Goal: Transaction & Acquisition: Purchase product/service

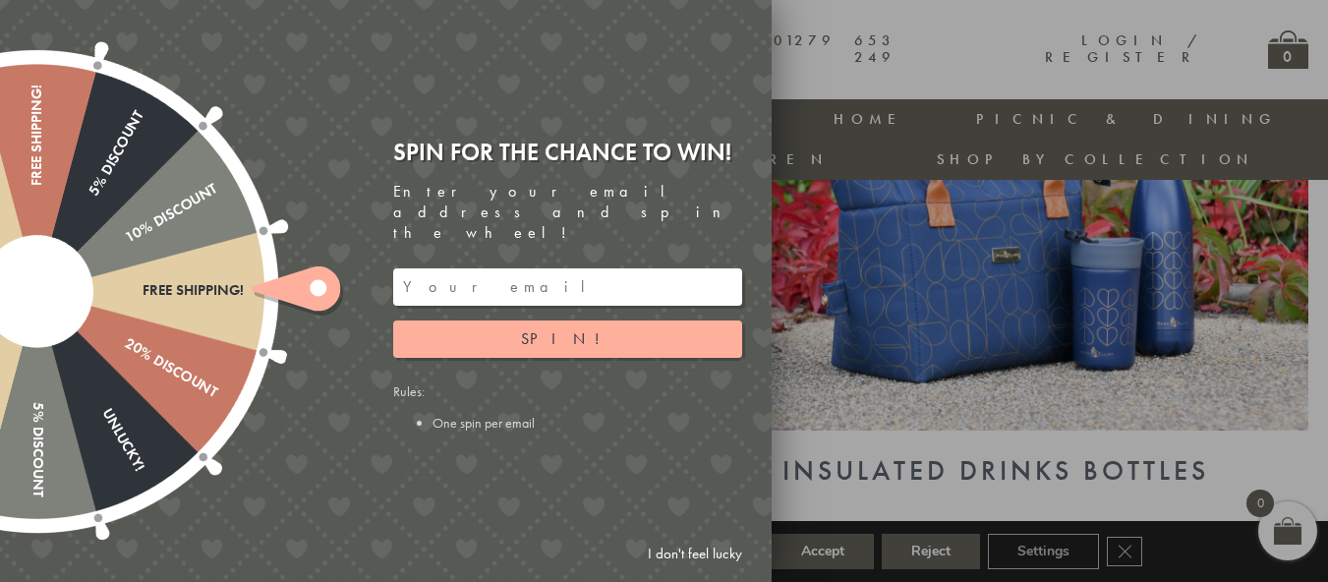
scroll to position [941, 0]
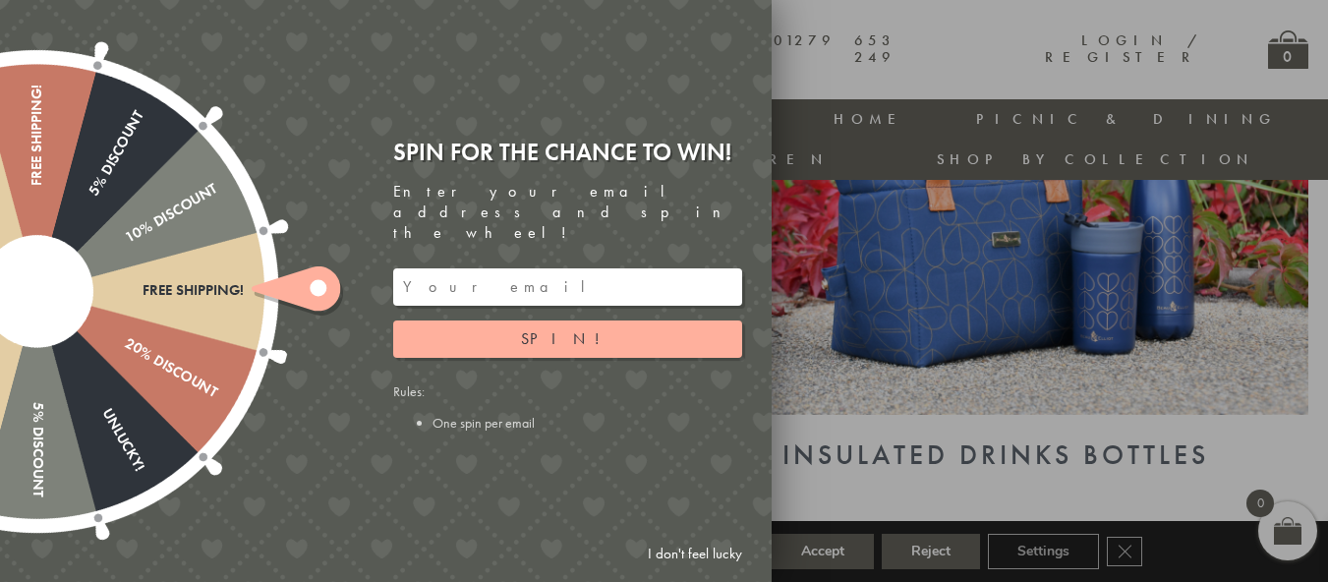
click at [711, 556] on link "I don't feel lucky" at bounding box center [695, 554] width 114 height 36
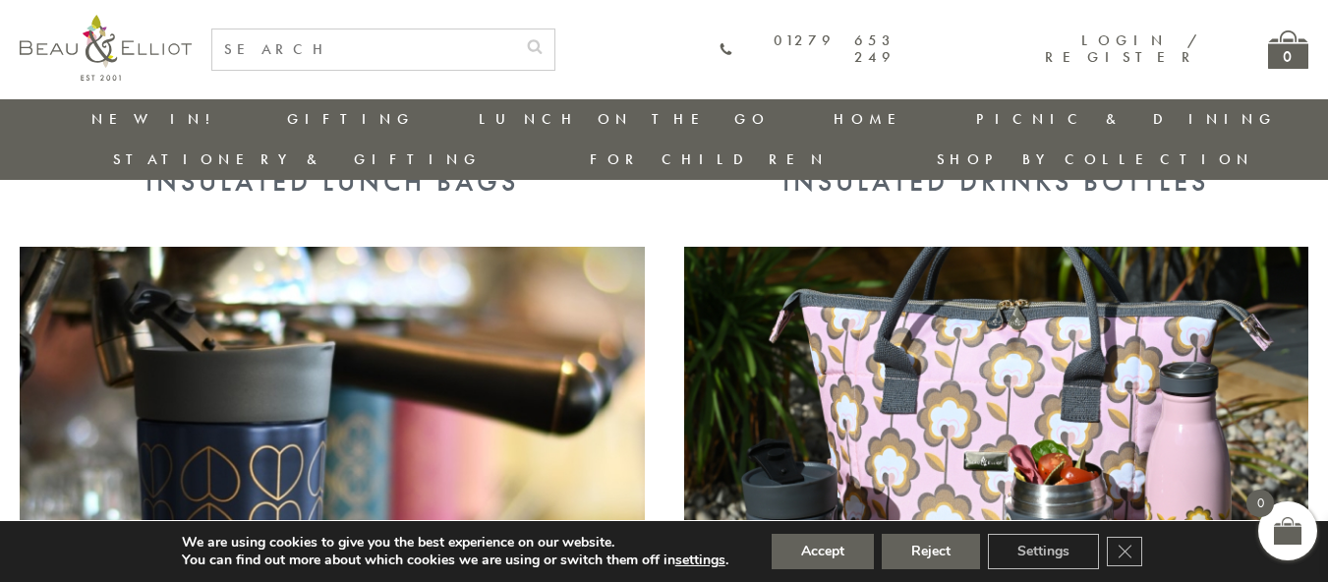
scroll to position [1236, 0]
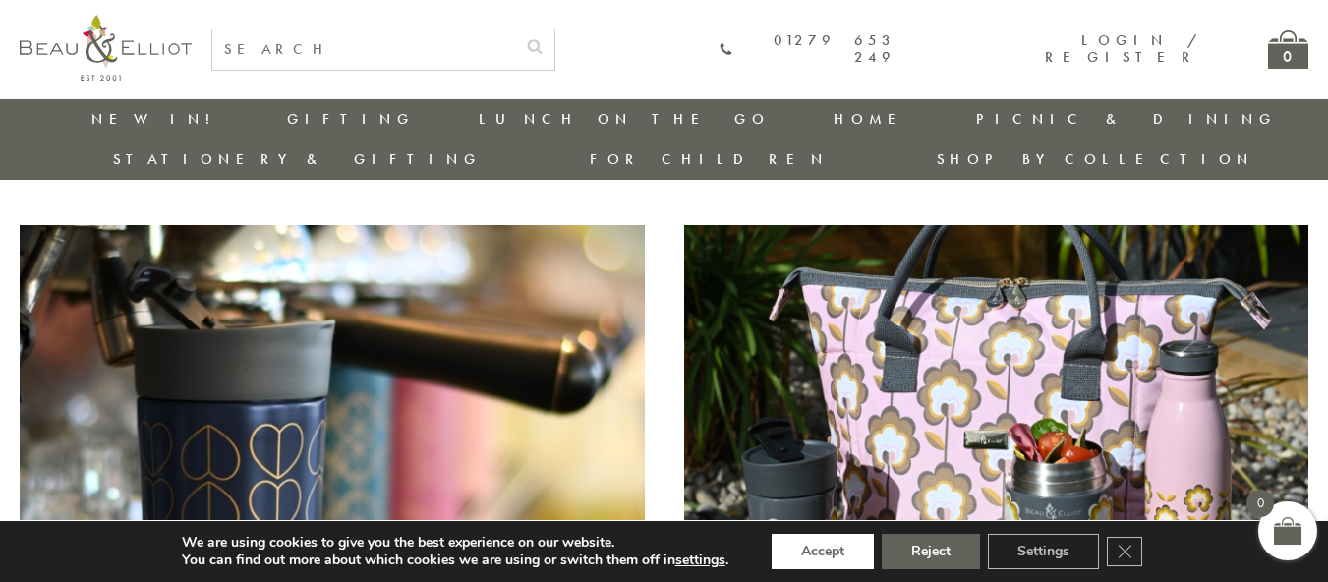
click at [846, 554] on button "Accept" at bounding box center [822, 551] width 102 height 35
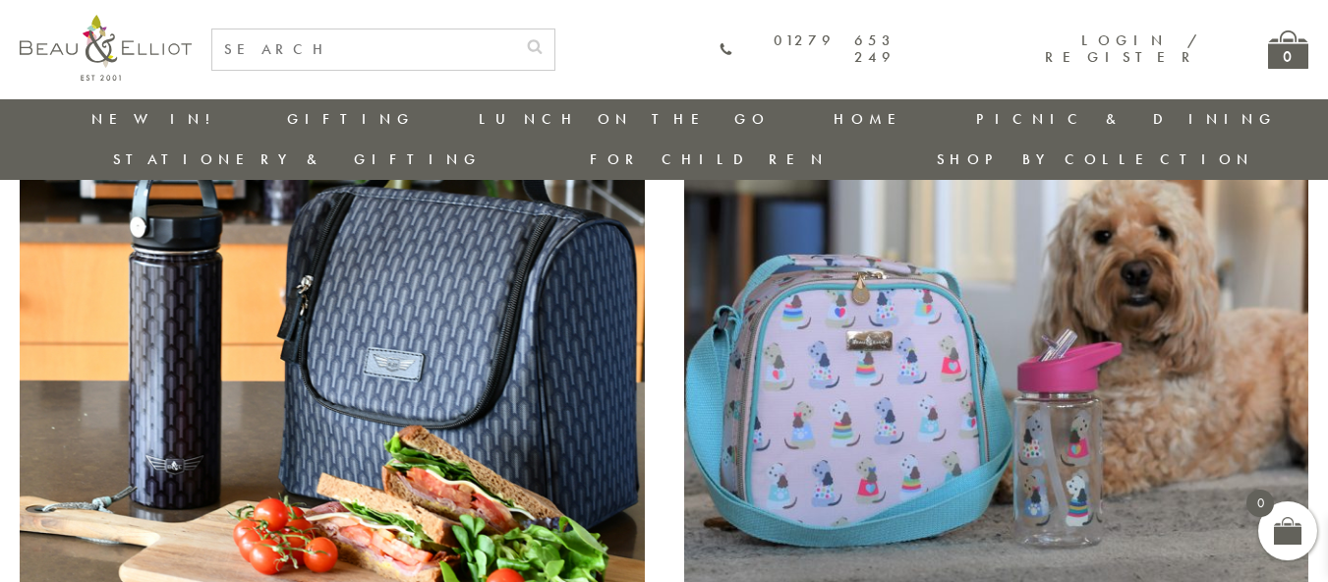
scroll to position [2022, 0]
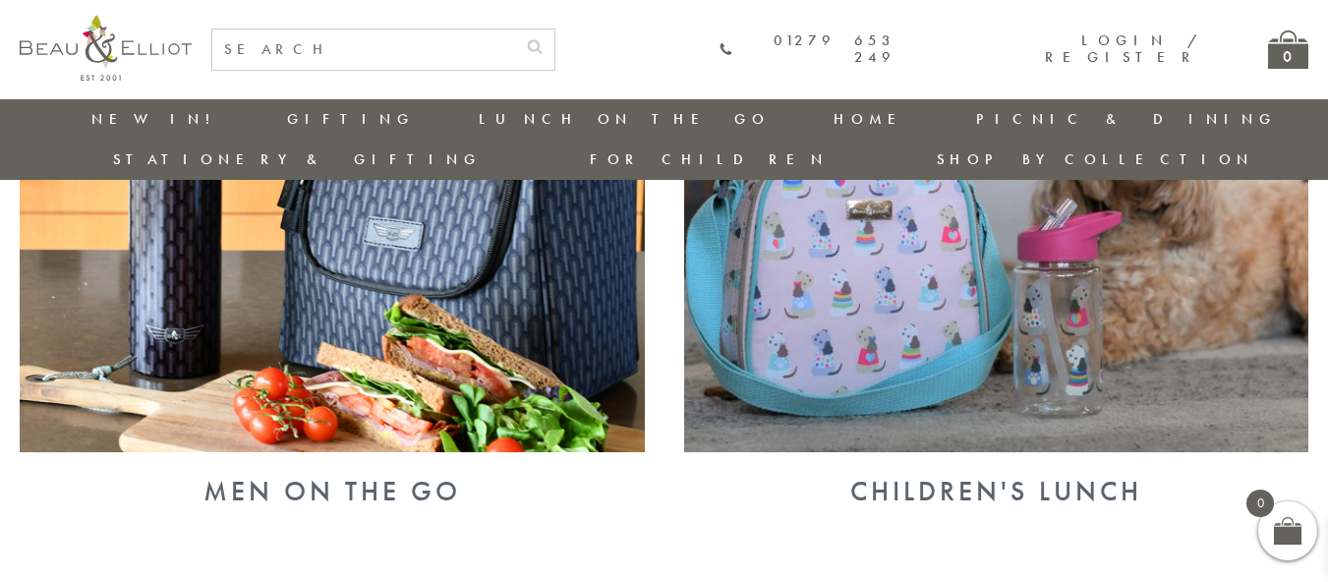
click at [470, 265] on img at bounding box center [332, 225] width 625 height 454
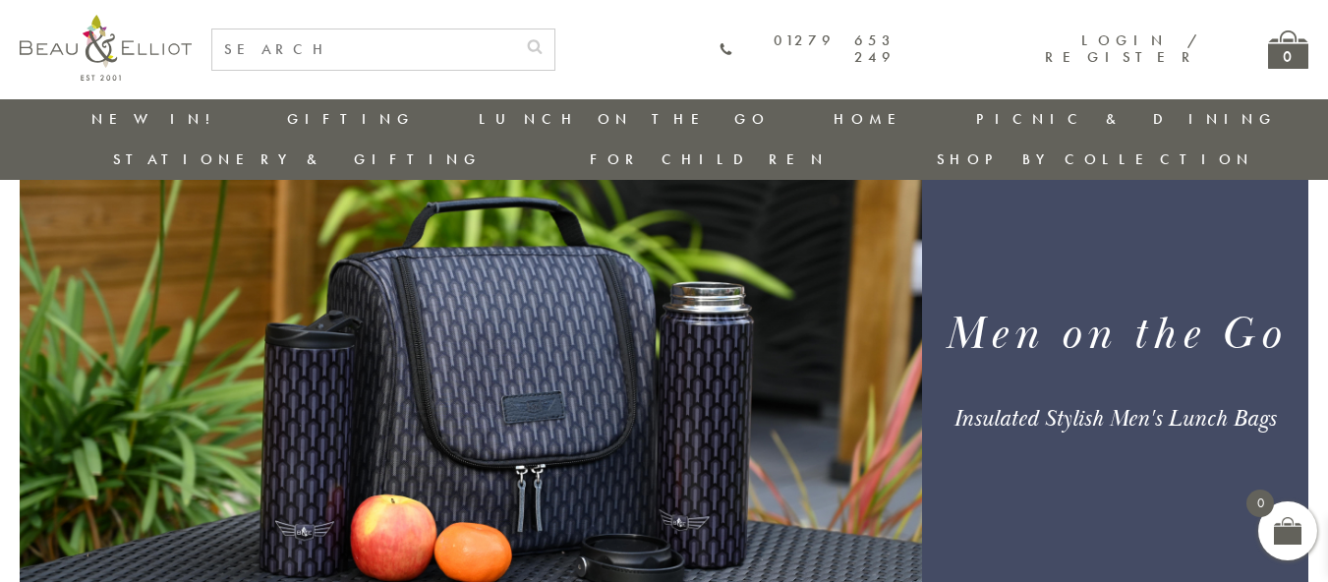
scroll to position [155, 0]
drag, startPoint x: 980, startPoint y: 300, endPoint x: 1277, endPoint y: 378, distance: 307.9
click at [1277, 378] on div "Men on the Go Insulated Stylish Men's Lunch Bags" at bounding box center [1115, 369] width 386 height 308
click at [1277, 405] on div "Insulated Stylish Men's Lunch Bags" at bounding box center [1114, 419] width 348 height 29
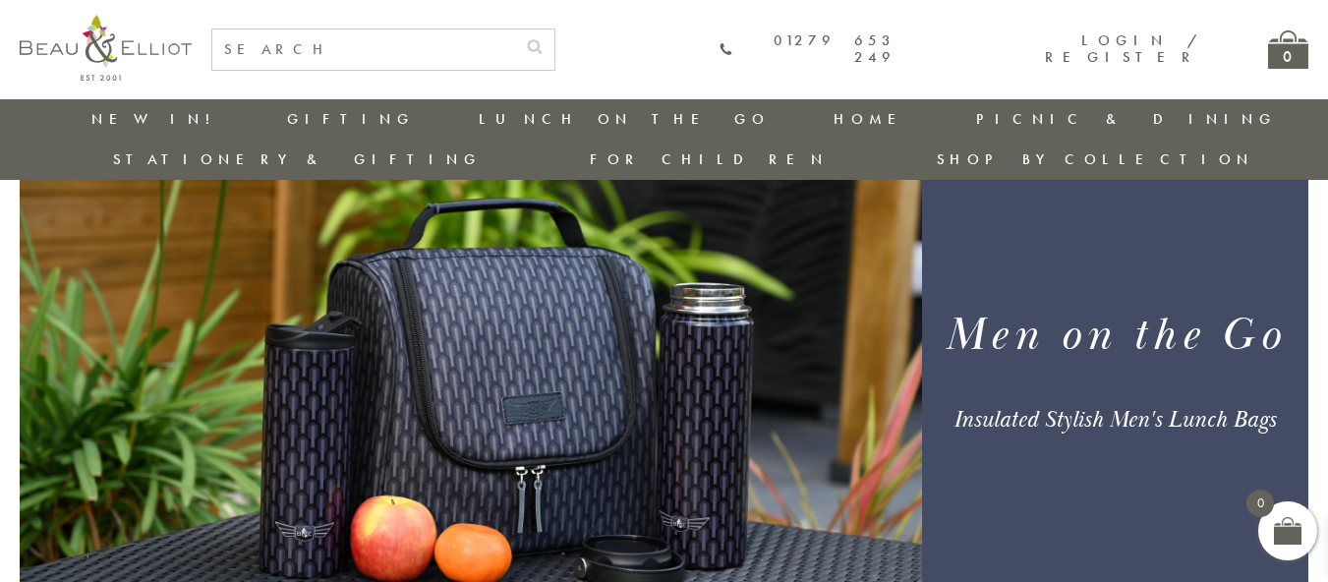
drag, startPoint x: 999, startPoint y: 311, endPoint x: 1296, endPoint y: 390, distance: 307.2
click at [1296, 390] on div "Men on the Go Insulated Stylish Men's Lunch Bags" at bounding box center [1115, 369] width 386 height 308
copy div "Men on the Go Insulated Stylish Men's Lunch Bags"
